Goal: Information Seeking & Learning: Learn about a topic

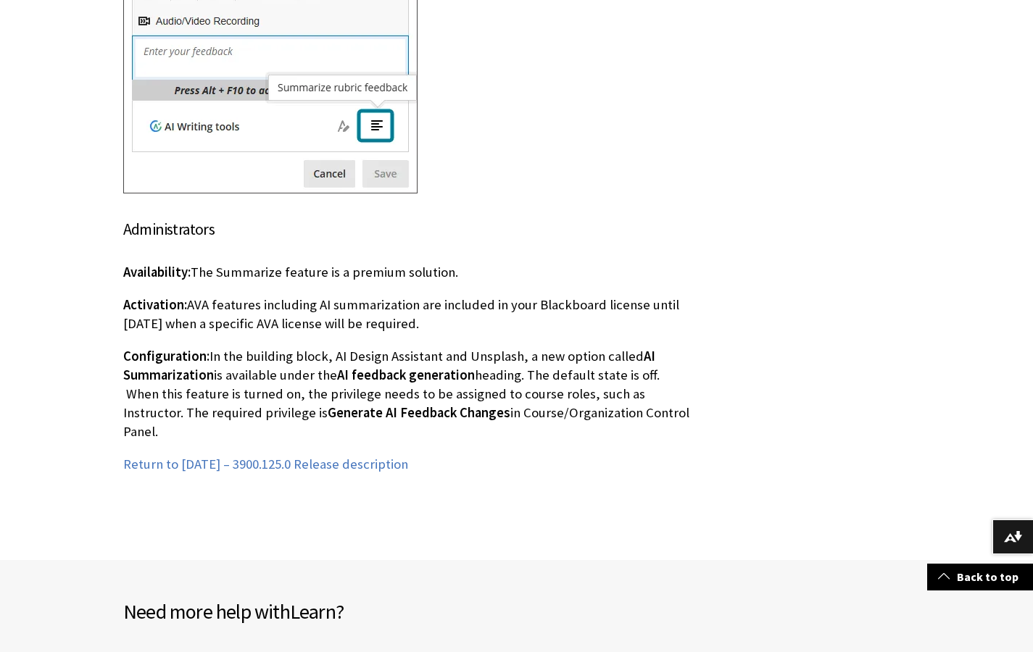
scroll to position [1319, 0]
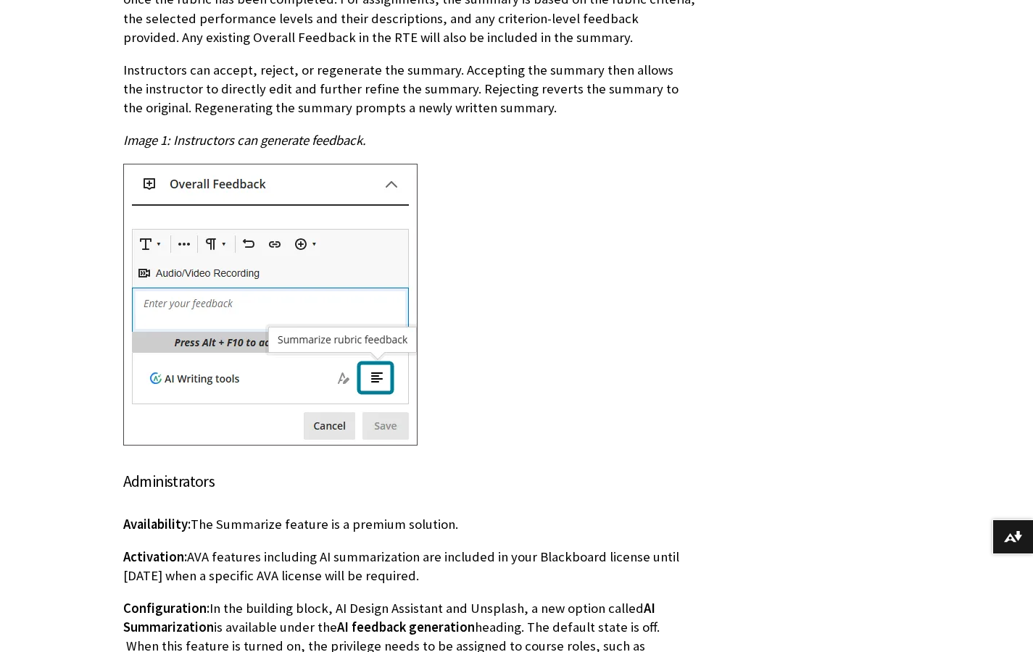
scroll to position [1183, 0]
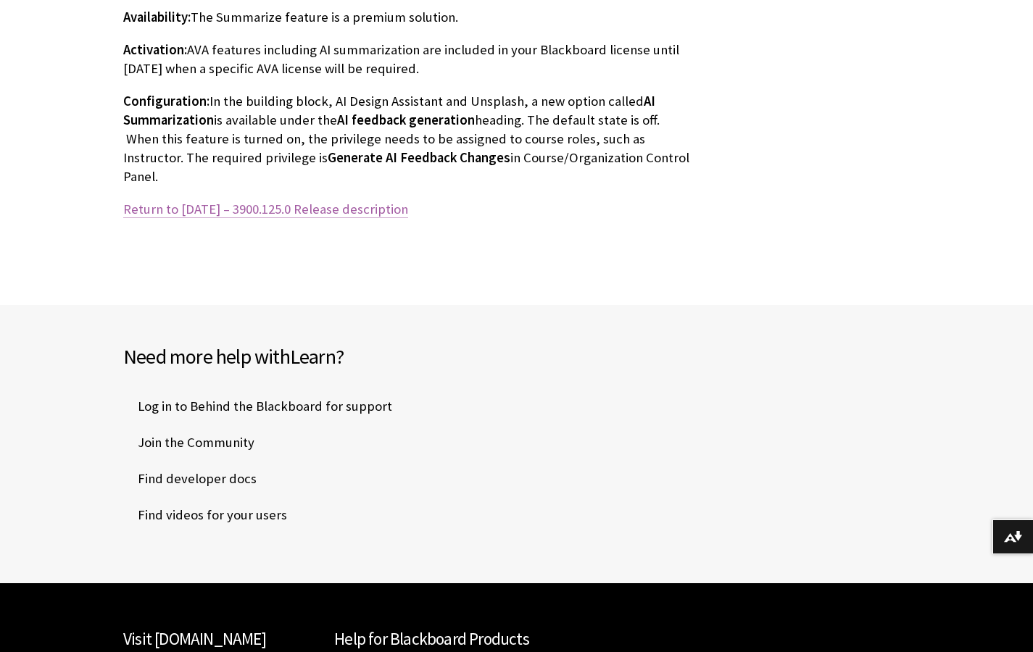
click at [213, 201] on link "Return to September 2025 – 3900.125.0 Release description" at bounding box center [265, 209] width 285 height 17
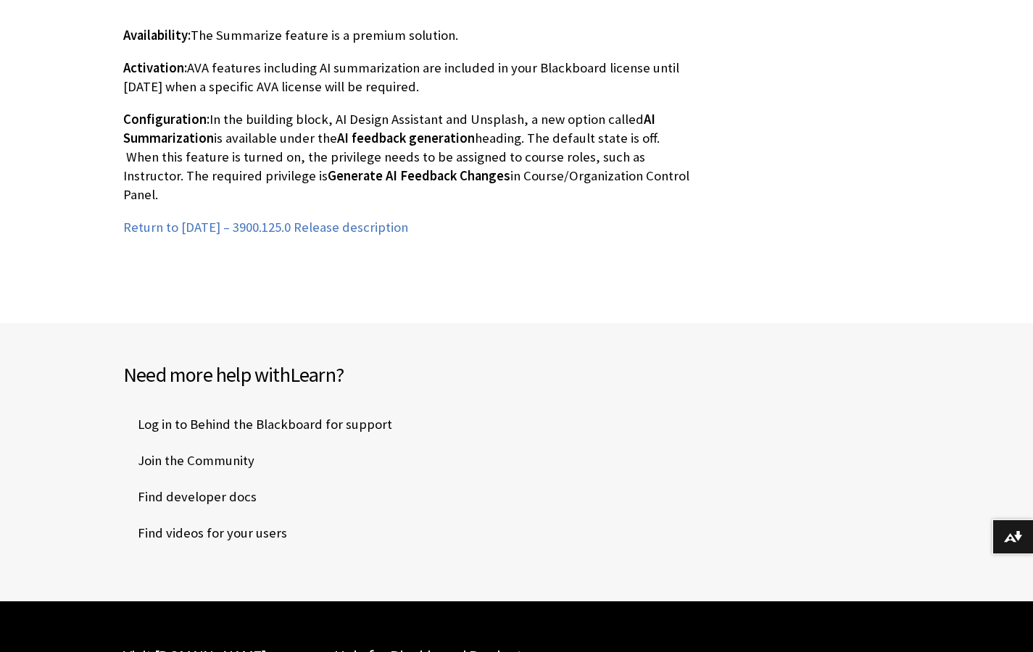
scroll to position [1146, 0]
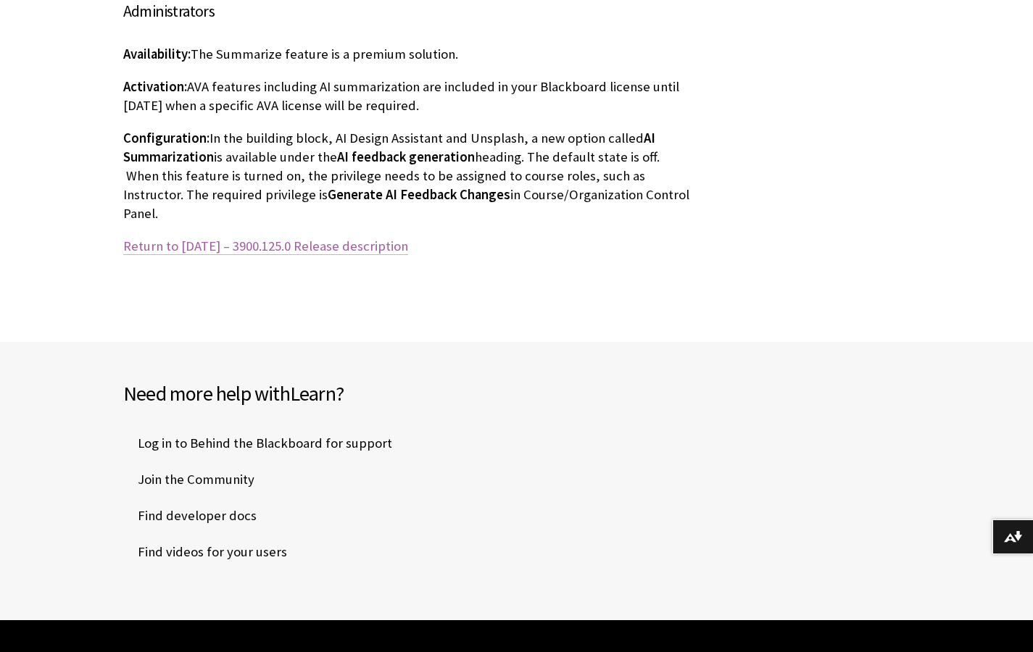
click at [324, 238] on link "Return to September 2025 – 3900.125.0 Release description" at bounding box center [265, 246] width 285 height 17
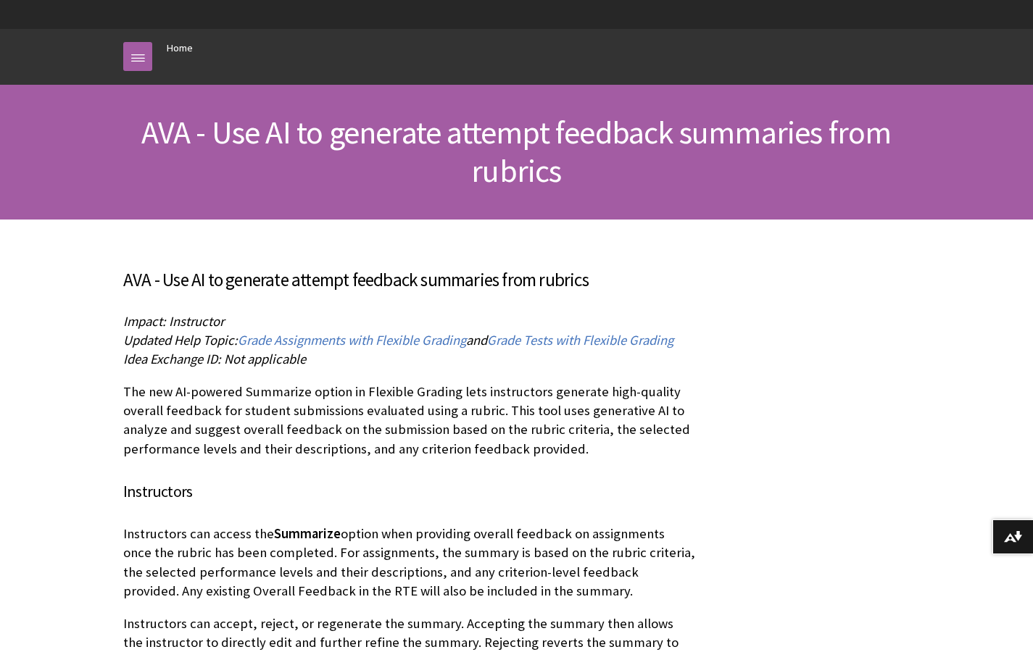
scroll to position [0, 0]
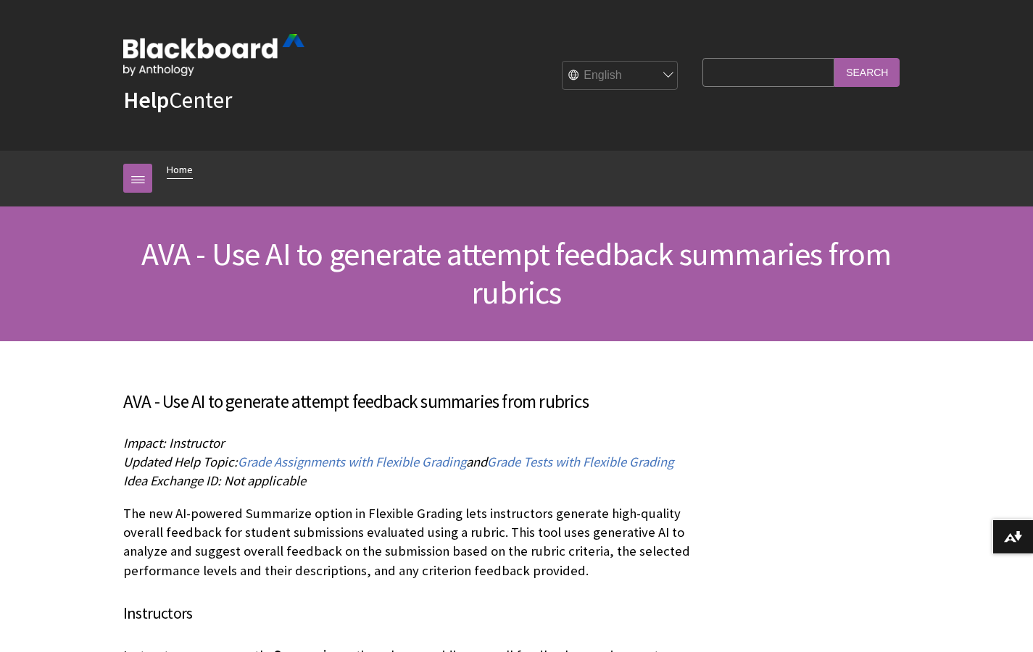
click at [171, 166] on link "Home" at bounding box center [180, 170] width 26 height 18
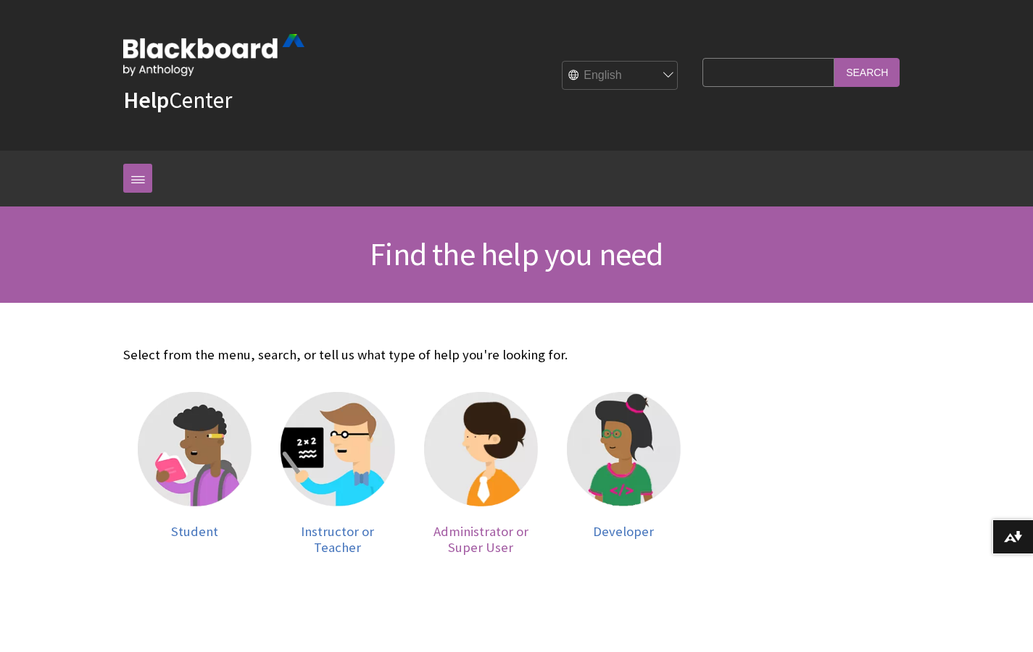
scroll to position [283, 0]
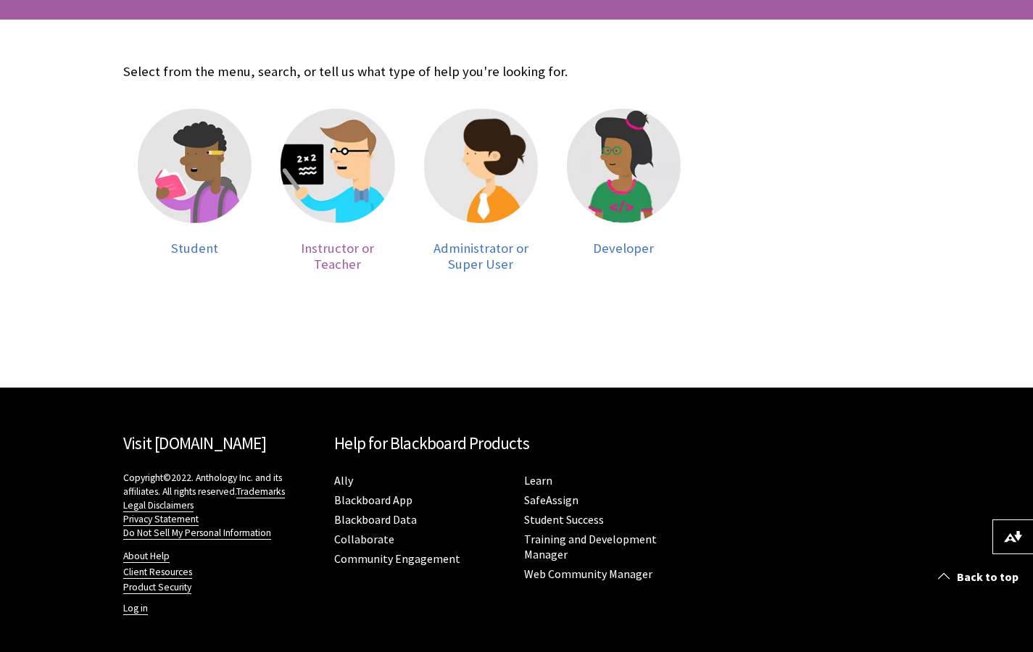
click at [323, 164] on img at bounding box center [337, 166] width 114 height 114
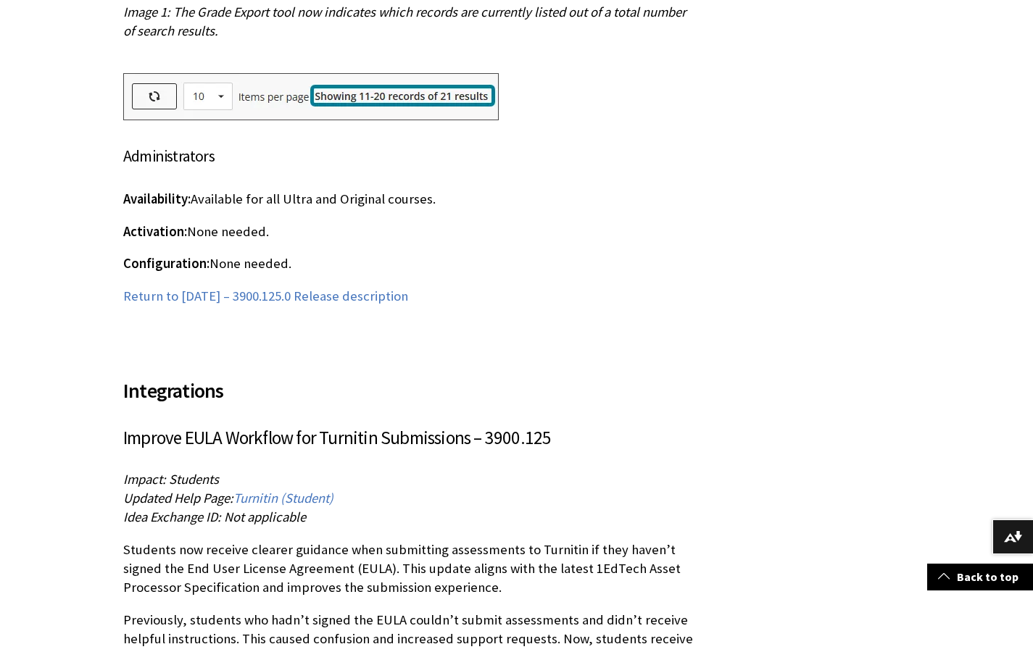
scroll to position [13434, 0]
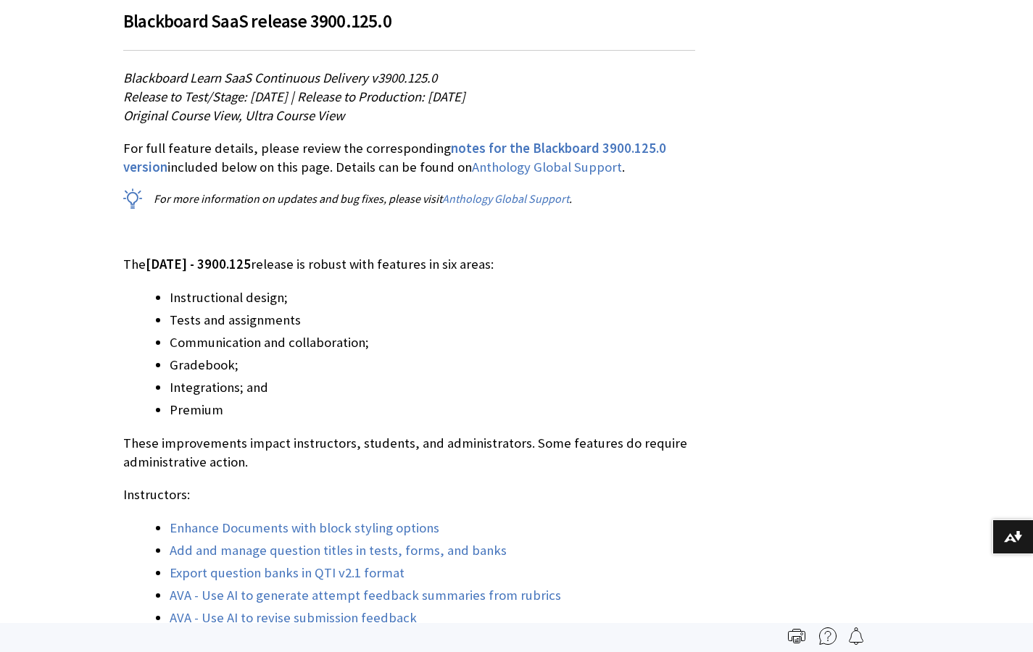
scroll to position [1281, 0]
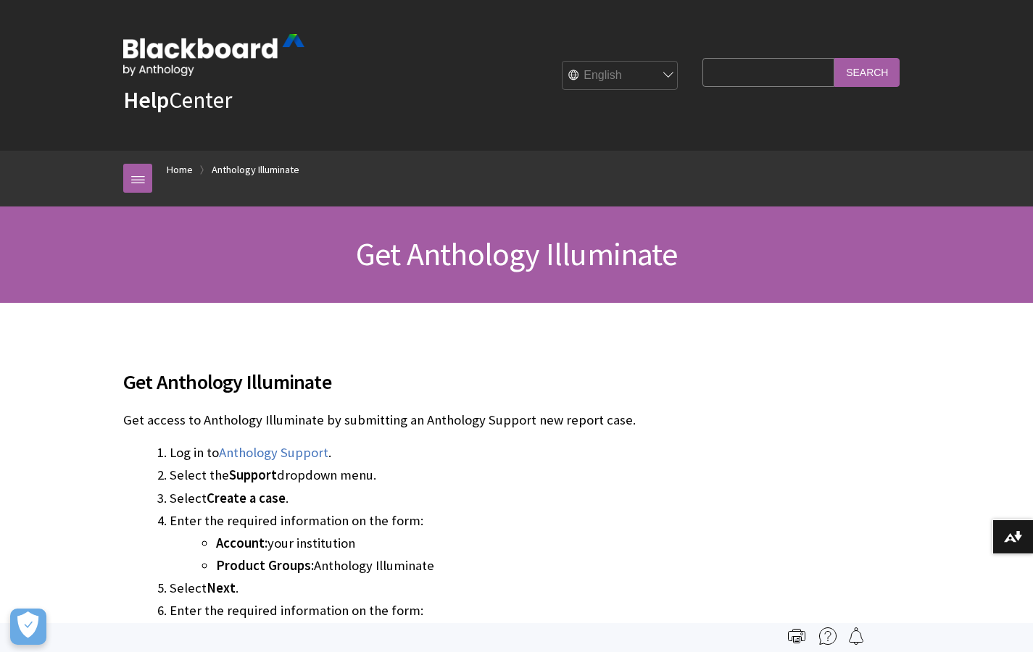
scroll to position [960, 0]
